Goal: Find specific page/section: Find specific page/section

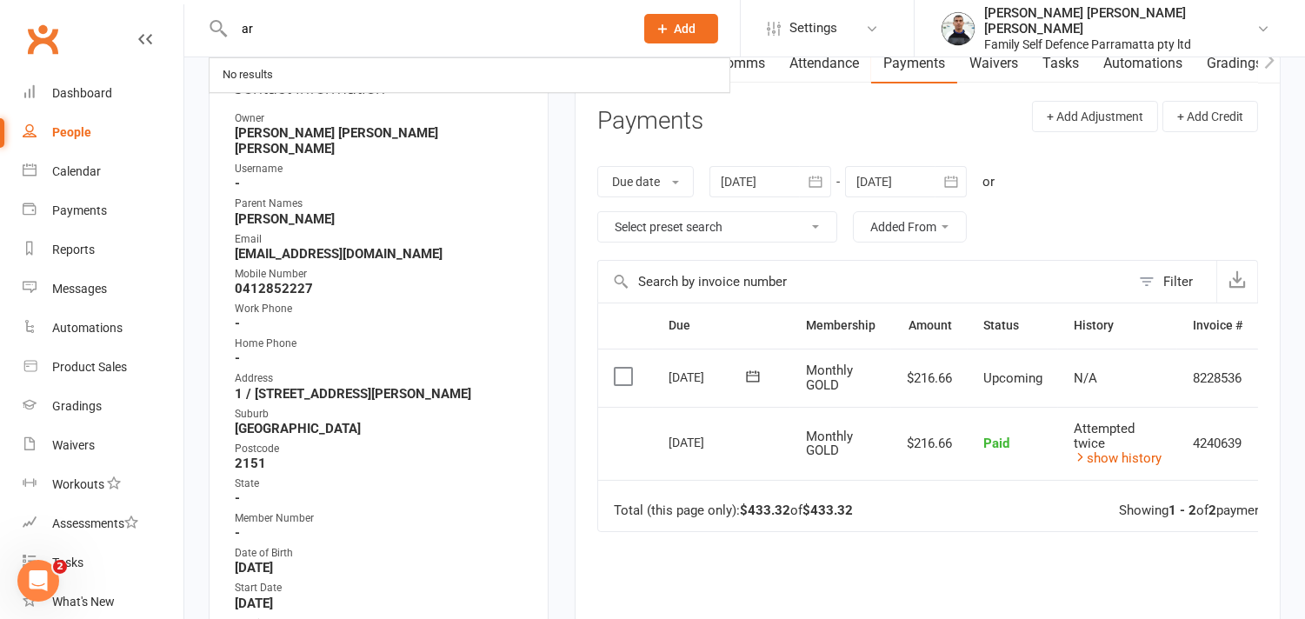
type input "a"
type input "u"
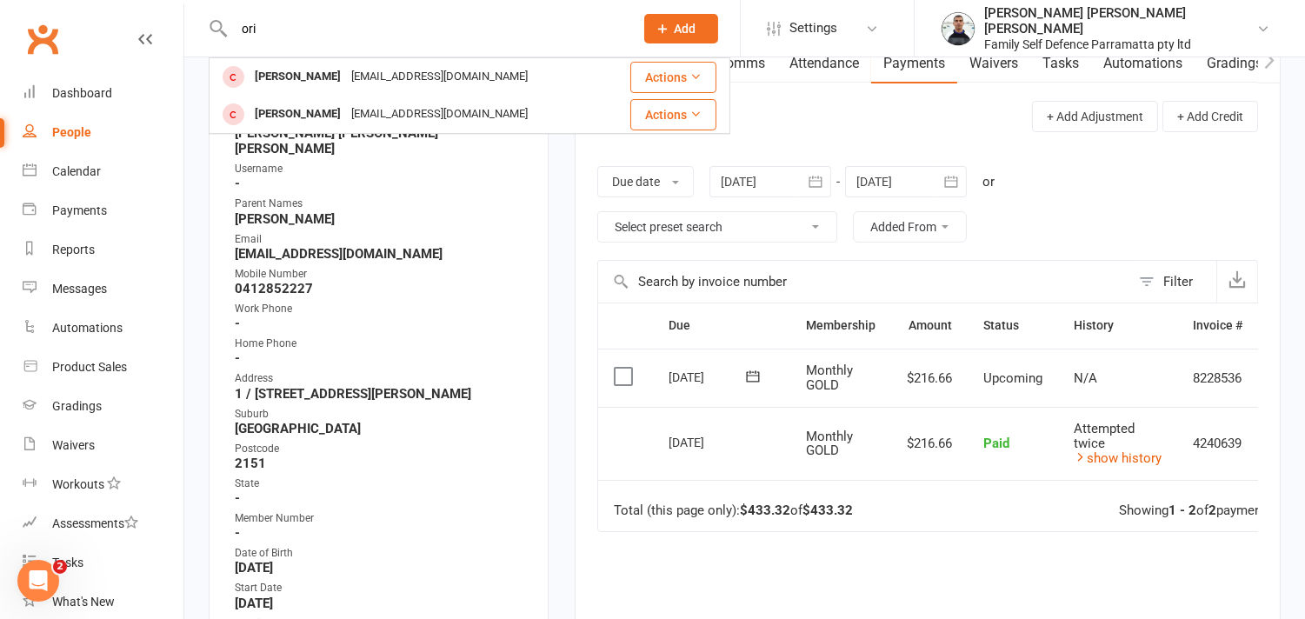
type input "ori"
click at [562, 256] on main "✓ Memberships Insurance Does not expire + 1 other memberships $ Balance $0.00 N…" at bounding box center [928, 345] width 732 height 912
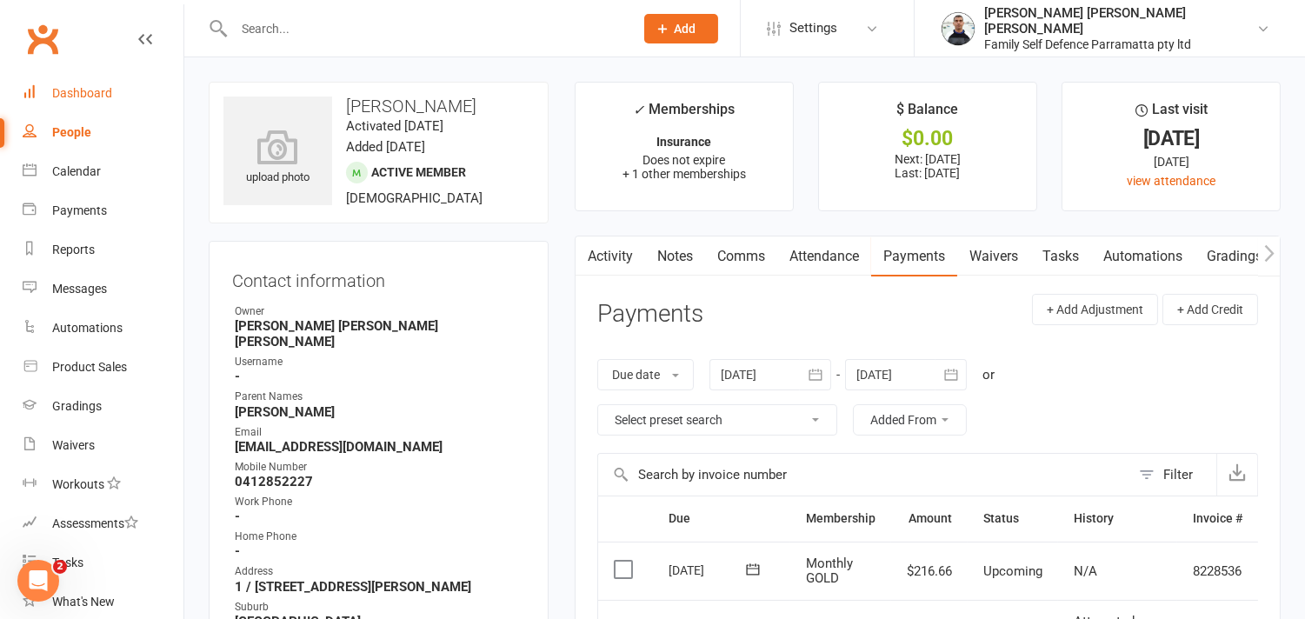
click at [83, 94] on div "Dashboard" at bounding box center [82, 93] width 60 height 14
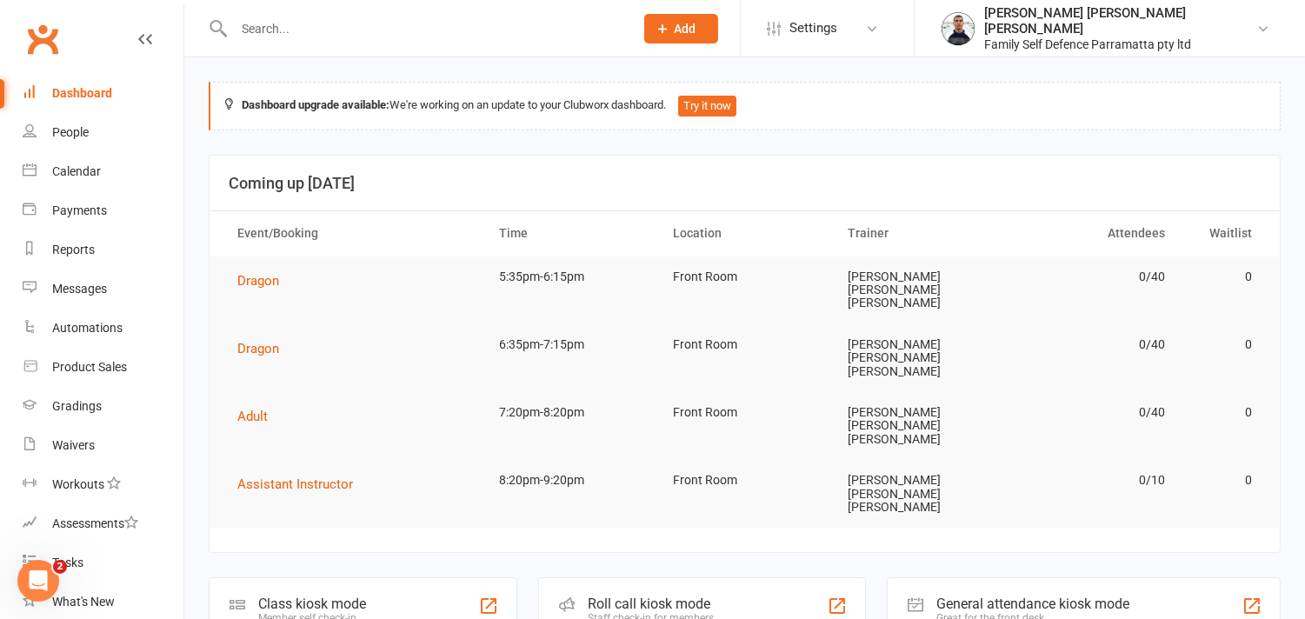
click at [297, 32] on input "text" at bounding box center [425, 29] width 393 height 24
type input "a"
drag, startPoint x: 288, startPoint y: 33, endPoint x: 192, endPoint y: 33, distance: 95.6
click at [192, 33] on react-component "a No results" at bounding box center [311, 28] width 622 height 57
